Goal: Task Accomplishment & Management: Use online tool/utility

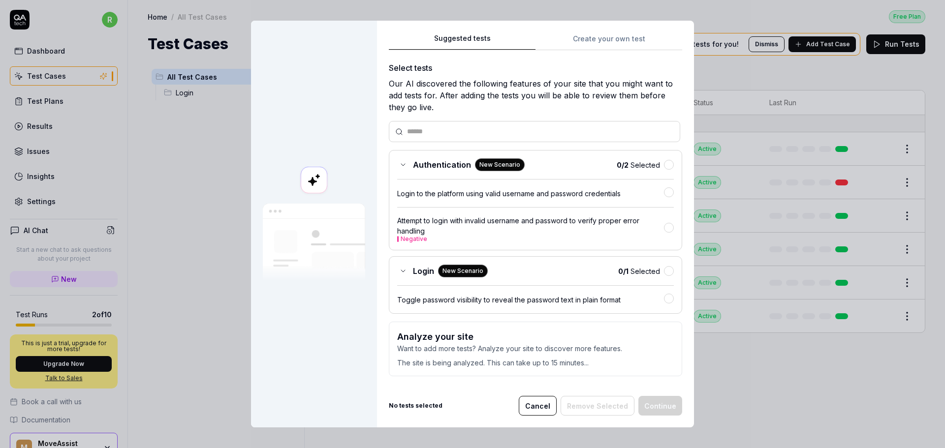
scroll to position [52, 0]
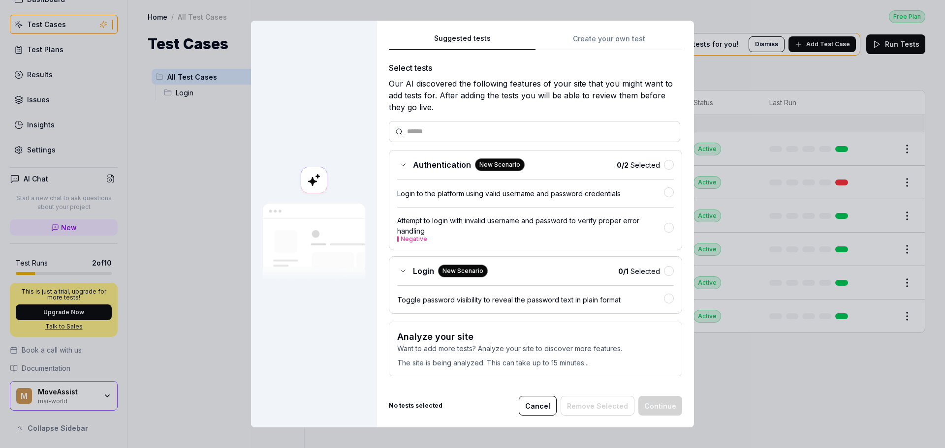
click at [599, 40] on div "Suggested tests Create your own test Select tests Our AI discovered the followi…" at bounding box center [535, 208] width 293 height 352
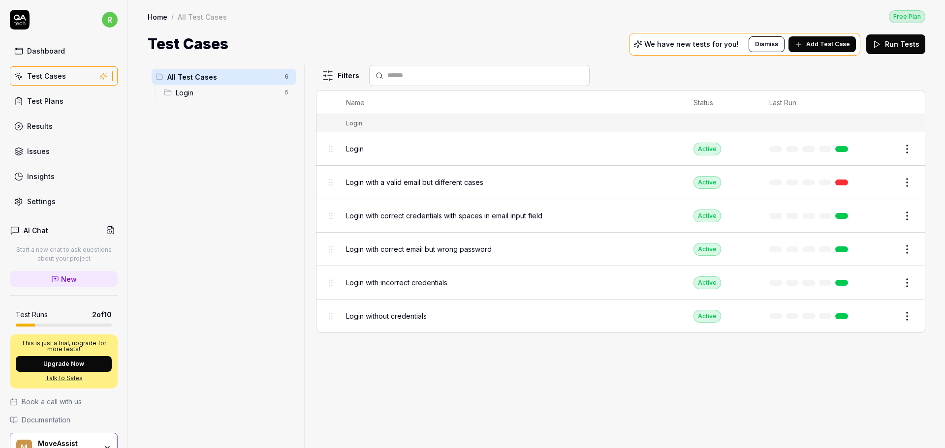
click at [830, 43] on span "Add Test Case" at bounding box center [828, 44] width 44 height 9
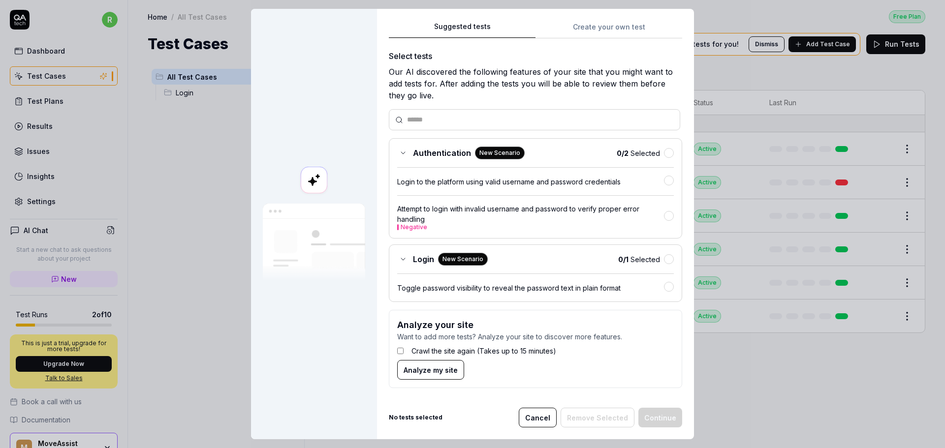
click at [433, 350] on label "Crawl the site again (Takes up to 15 minutes)" at bounding box center [483, 351] width 145 height 10
click at [434, 371] on span "Analyze my site" at bounding box center [430, 370] width 54 height 10
